Goal: Information Seeking & Learning: Learn about a topic

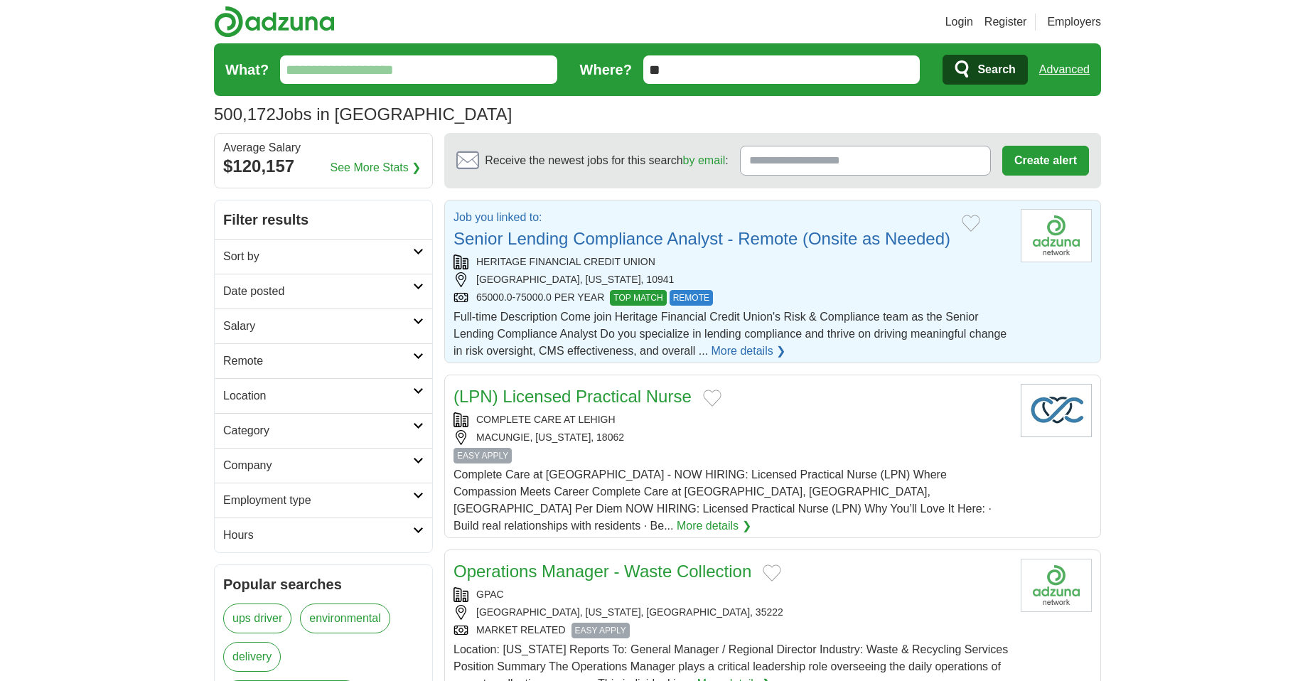
click at [401, 66] on input "What?" at bounding box center [418, 69] width 277 height 28
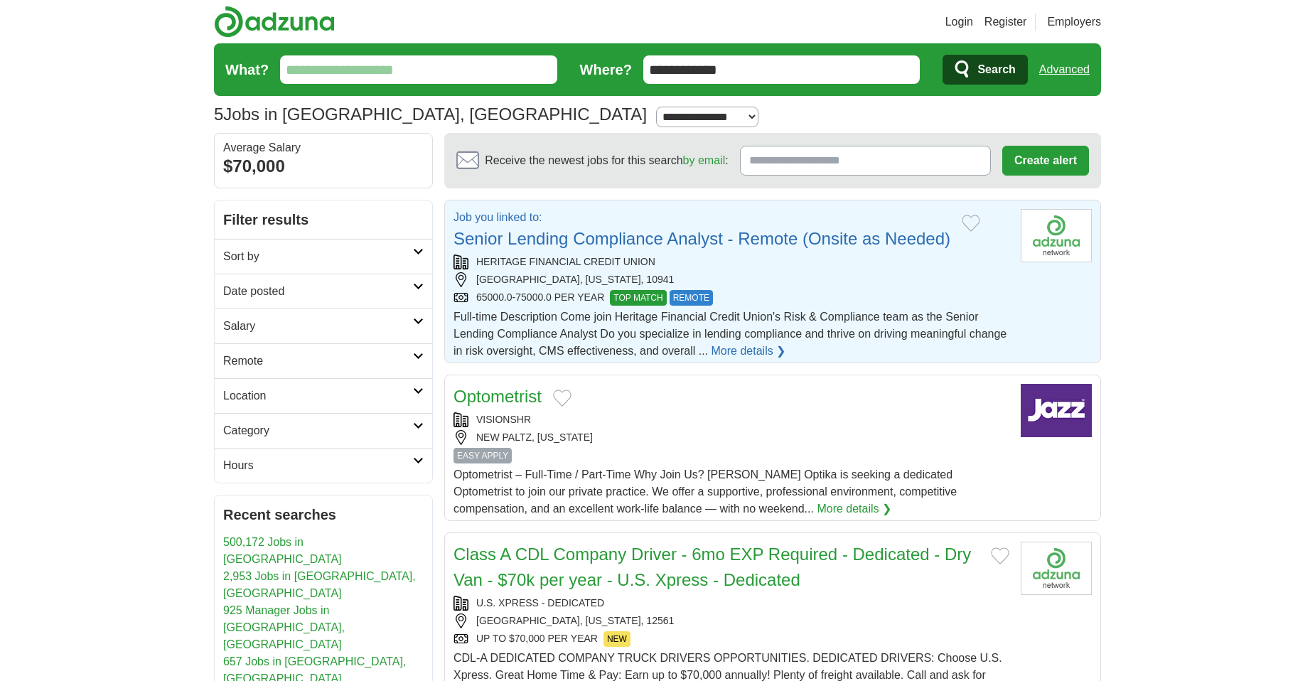
click at [879, 158] on input "Receive the newest jobs for this search by email :" at bounding box center [865, 161] width 251 height 30
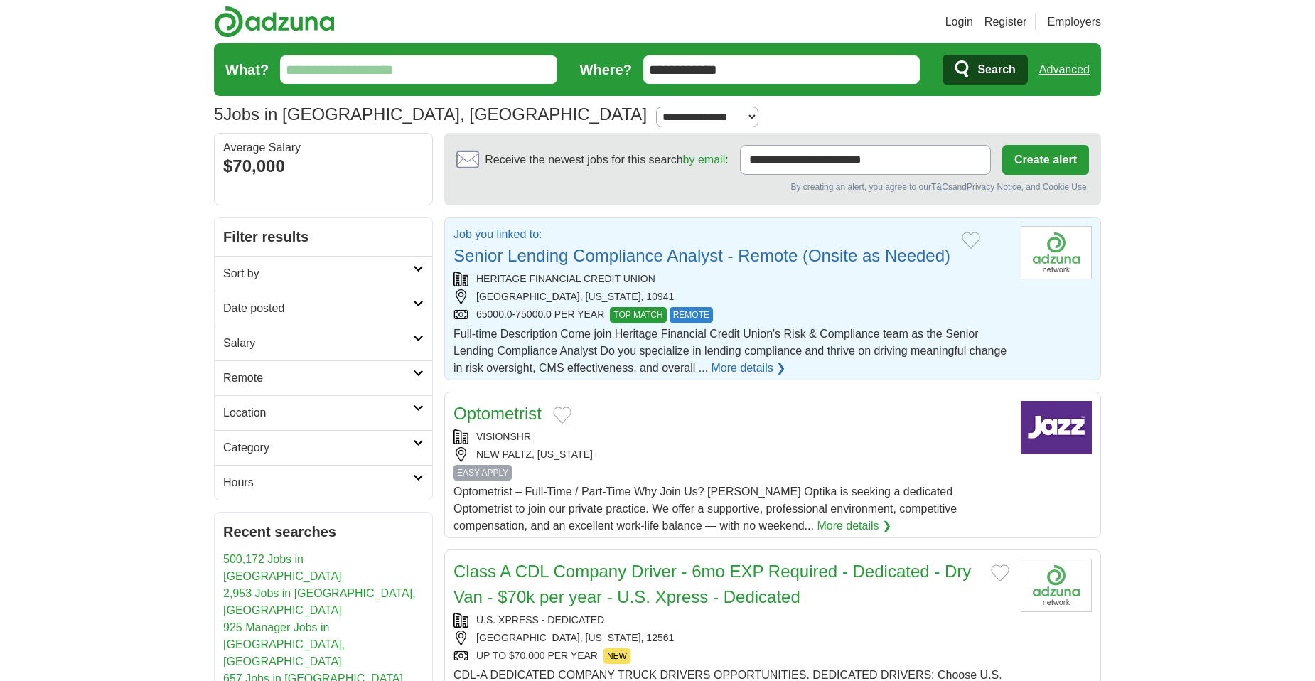
type input "**********"
click at [752, 367] on link "More details ❯" at bounding box center [748, 368] width 75 height 17
